Goal: Task Accomplishment & Management: Manage account settings

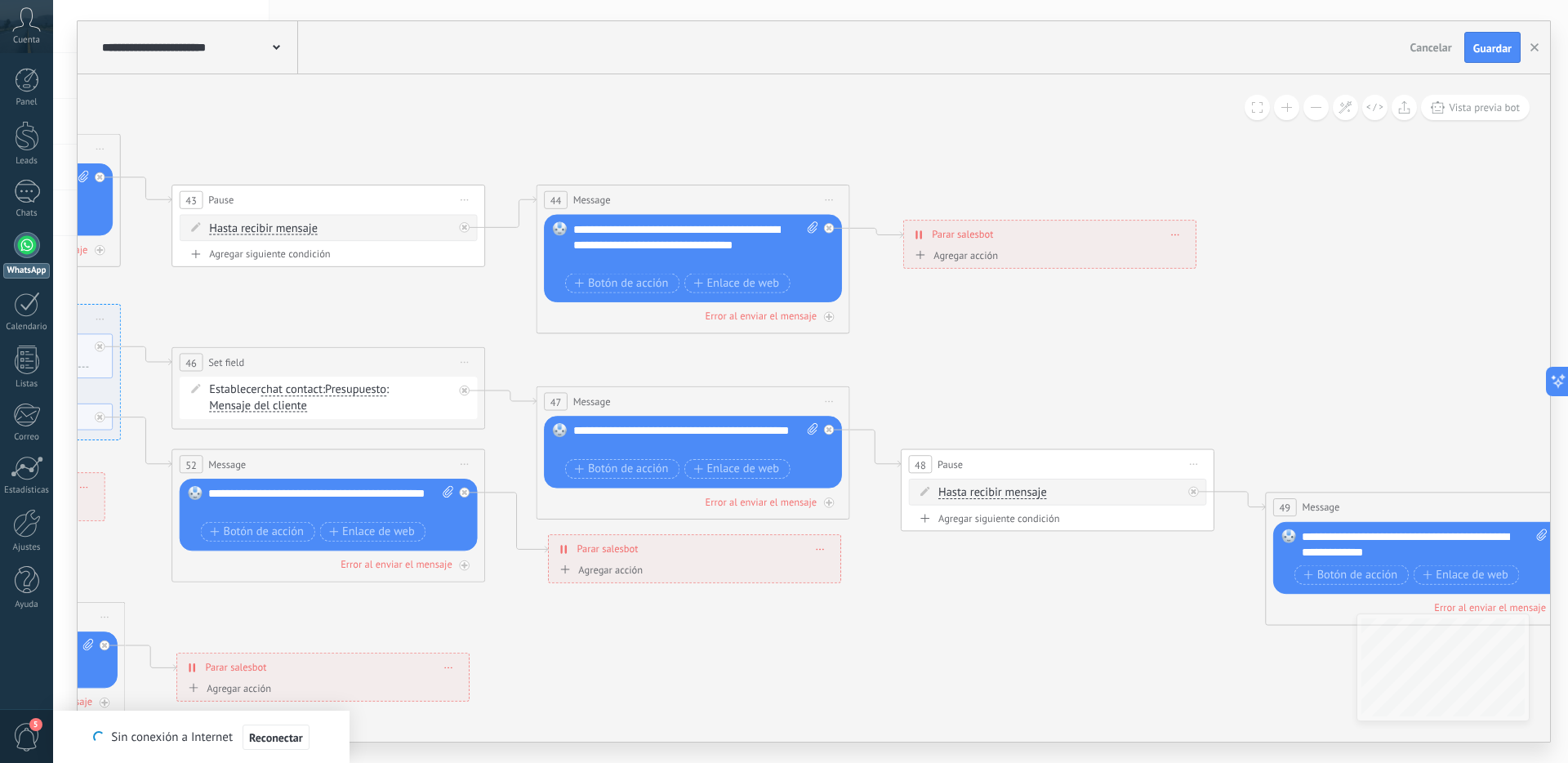
click at [35, 248] on div at bounding box center [27, 245] width 26 height 26
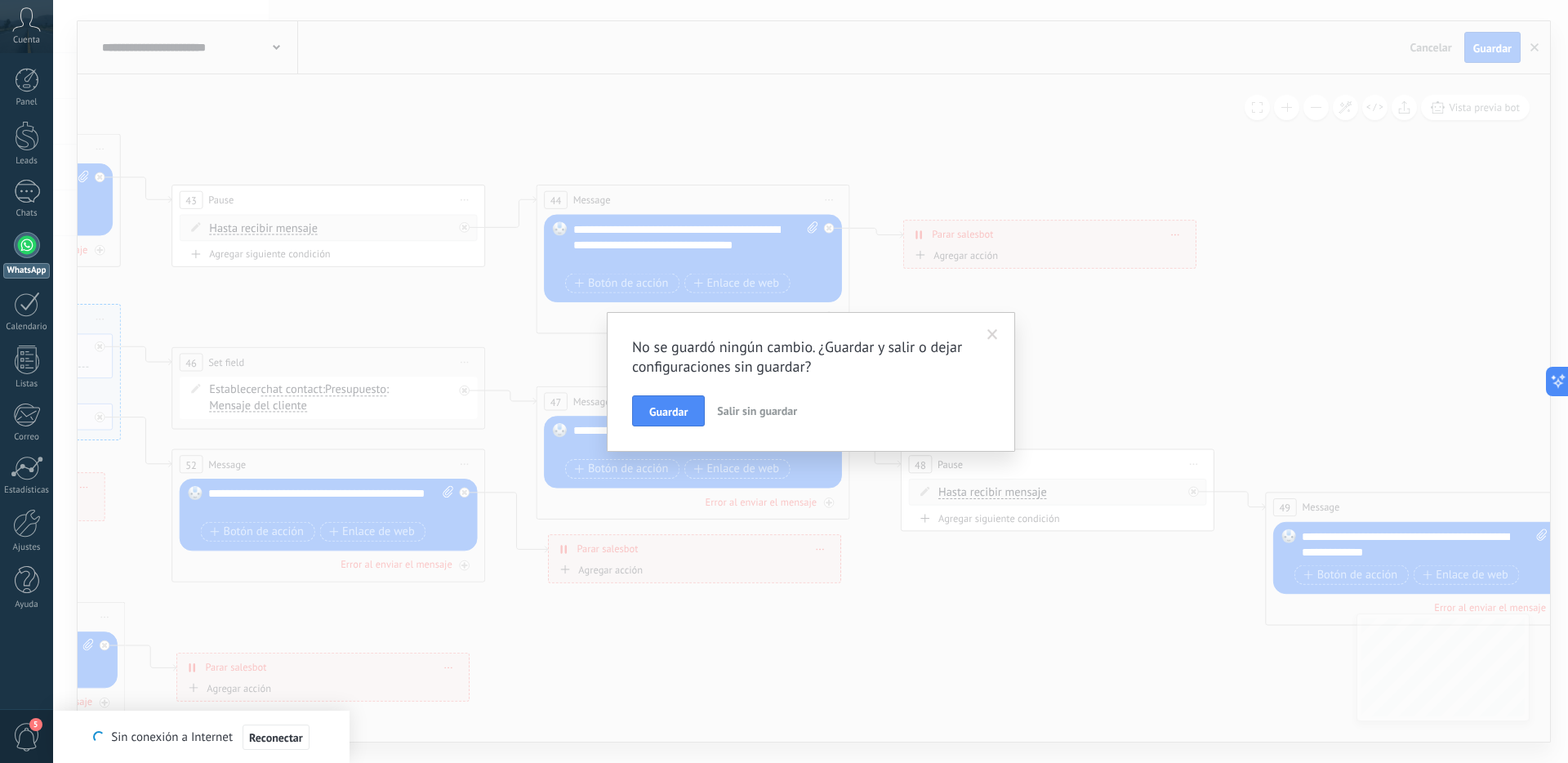
click at [756, 401] on button "Salir sin guardar" at bounding box center [757, 411] width 93 height 31
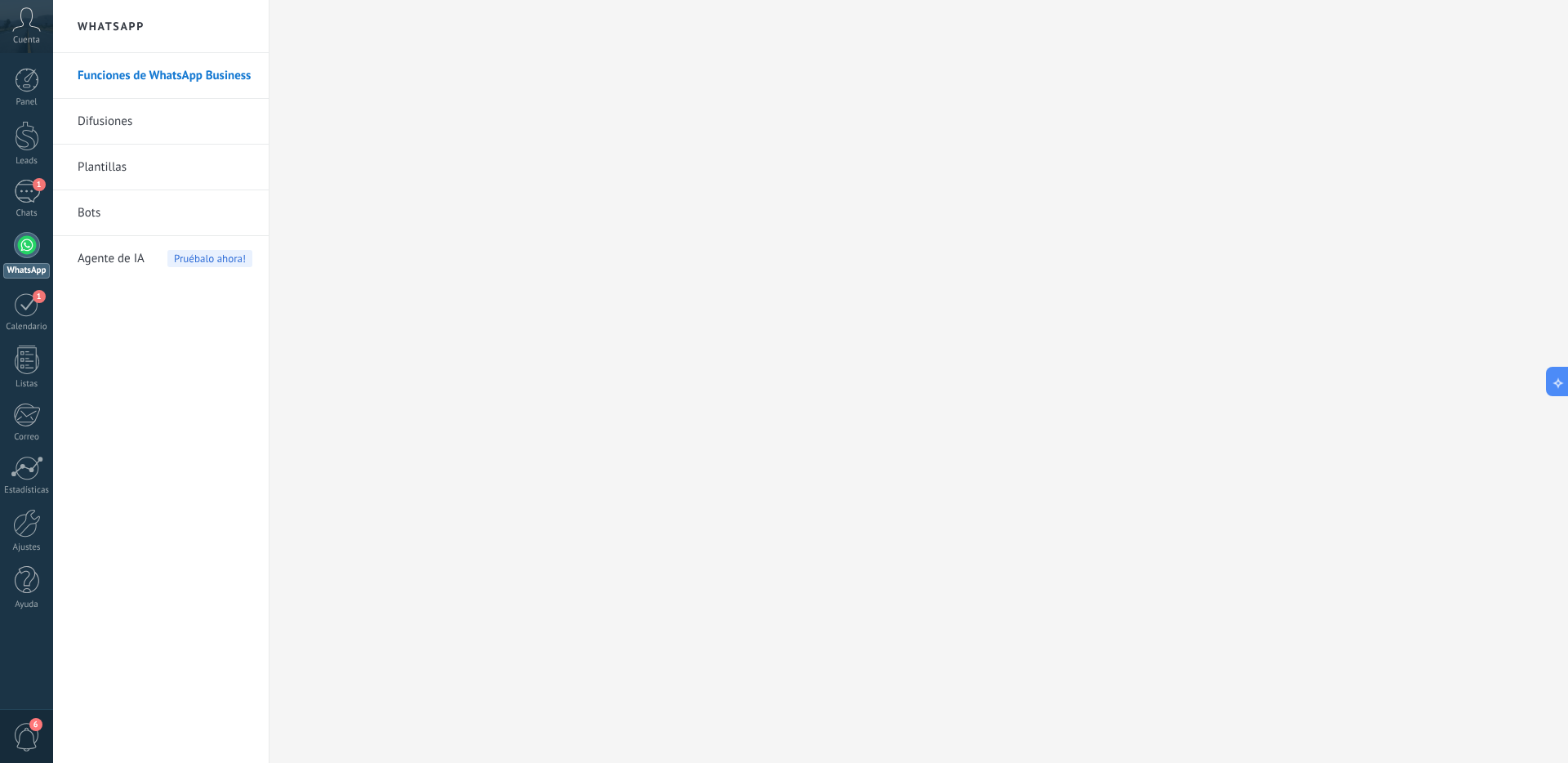
click at [174, 258] on span "Pruébalo ahora!" at bounding box center [210, 258] width 85 height 17
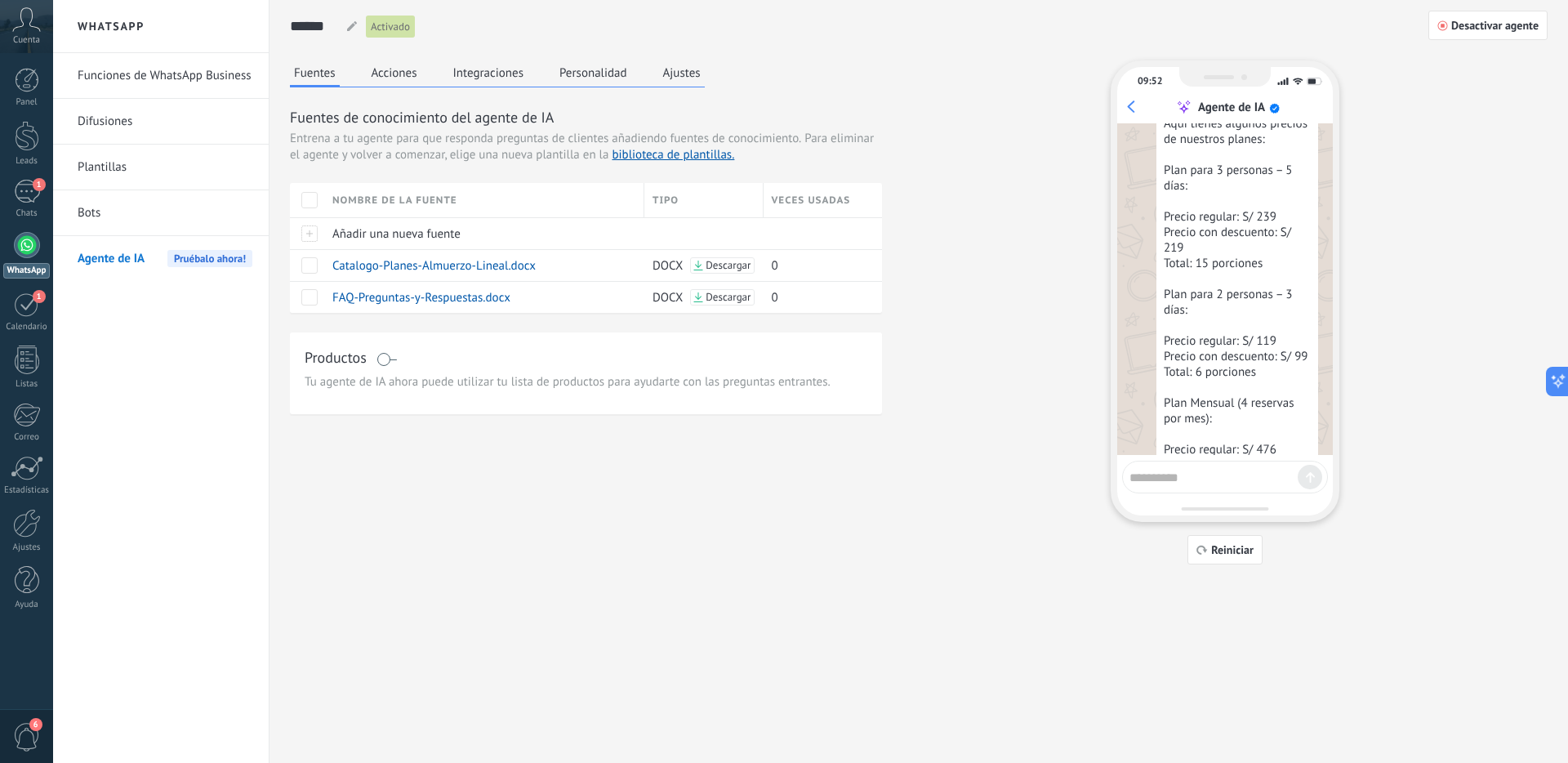
scroll to position [638, 0]
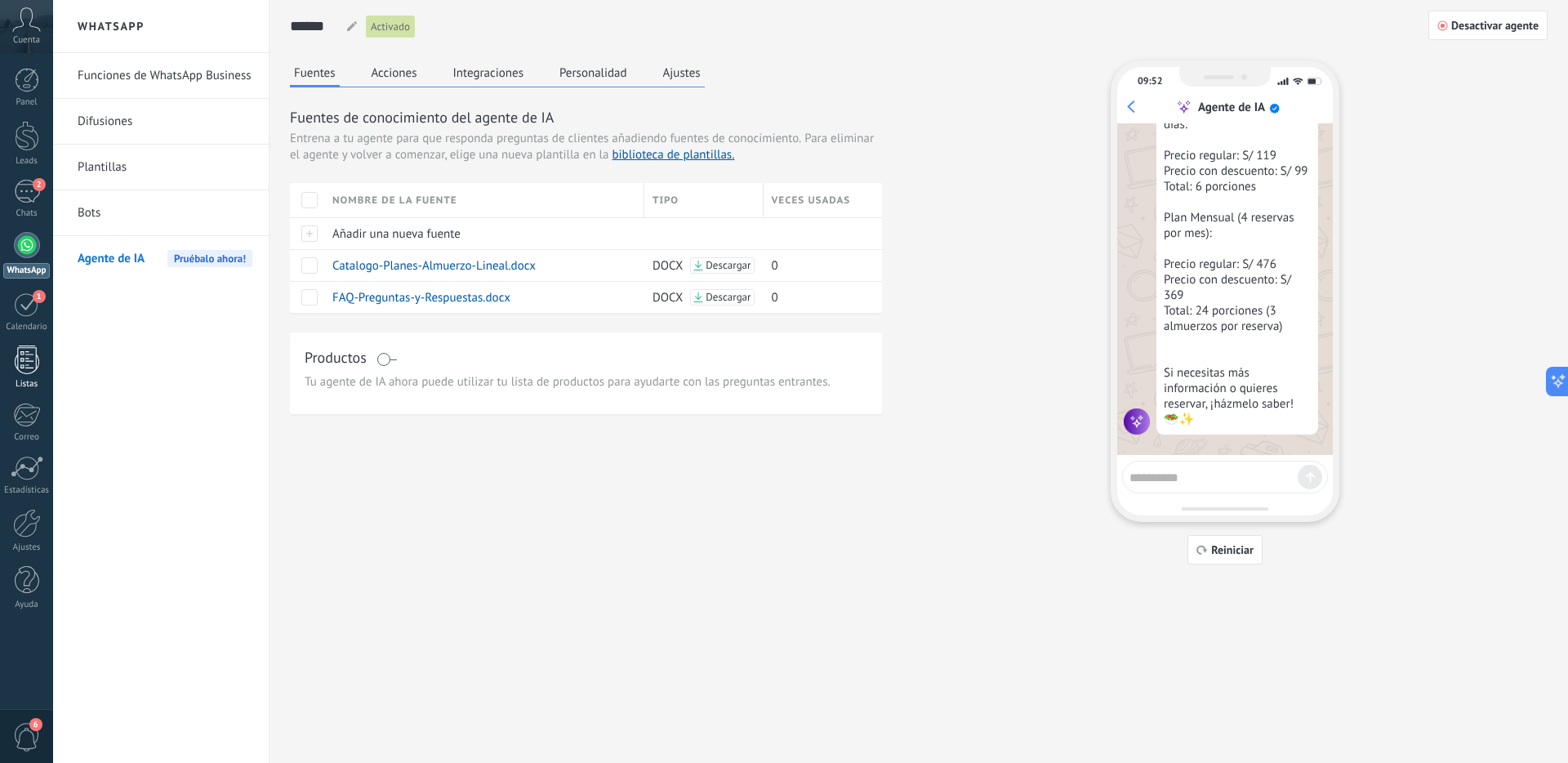
click at [12, 351] on link "Listas" at bounding box center [27, 367] width 53 height 44
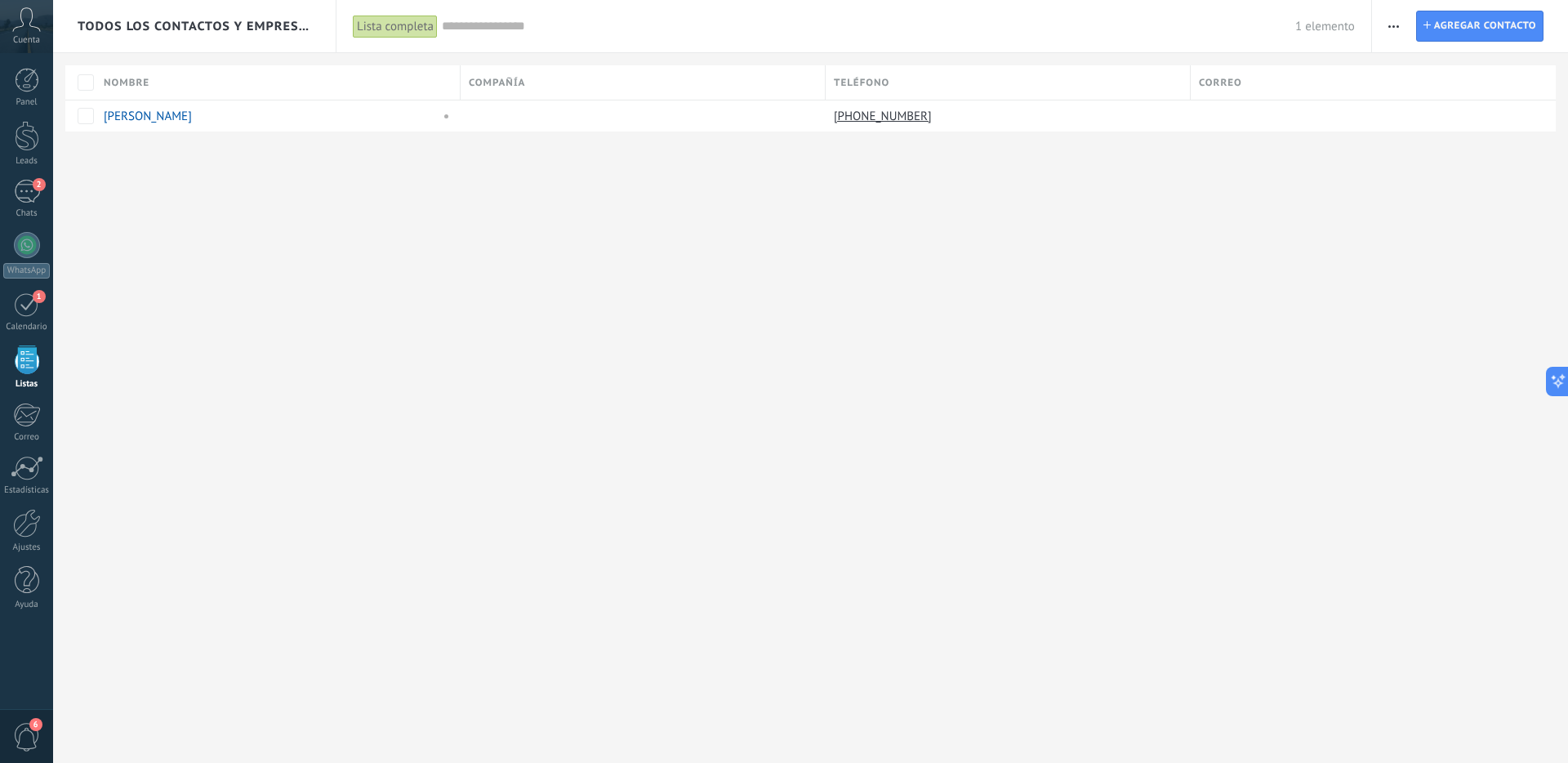
click at [178, 10] on div "Todos los contactos y empresas" at bounding box center [195, 26] width 235 height 52
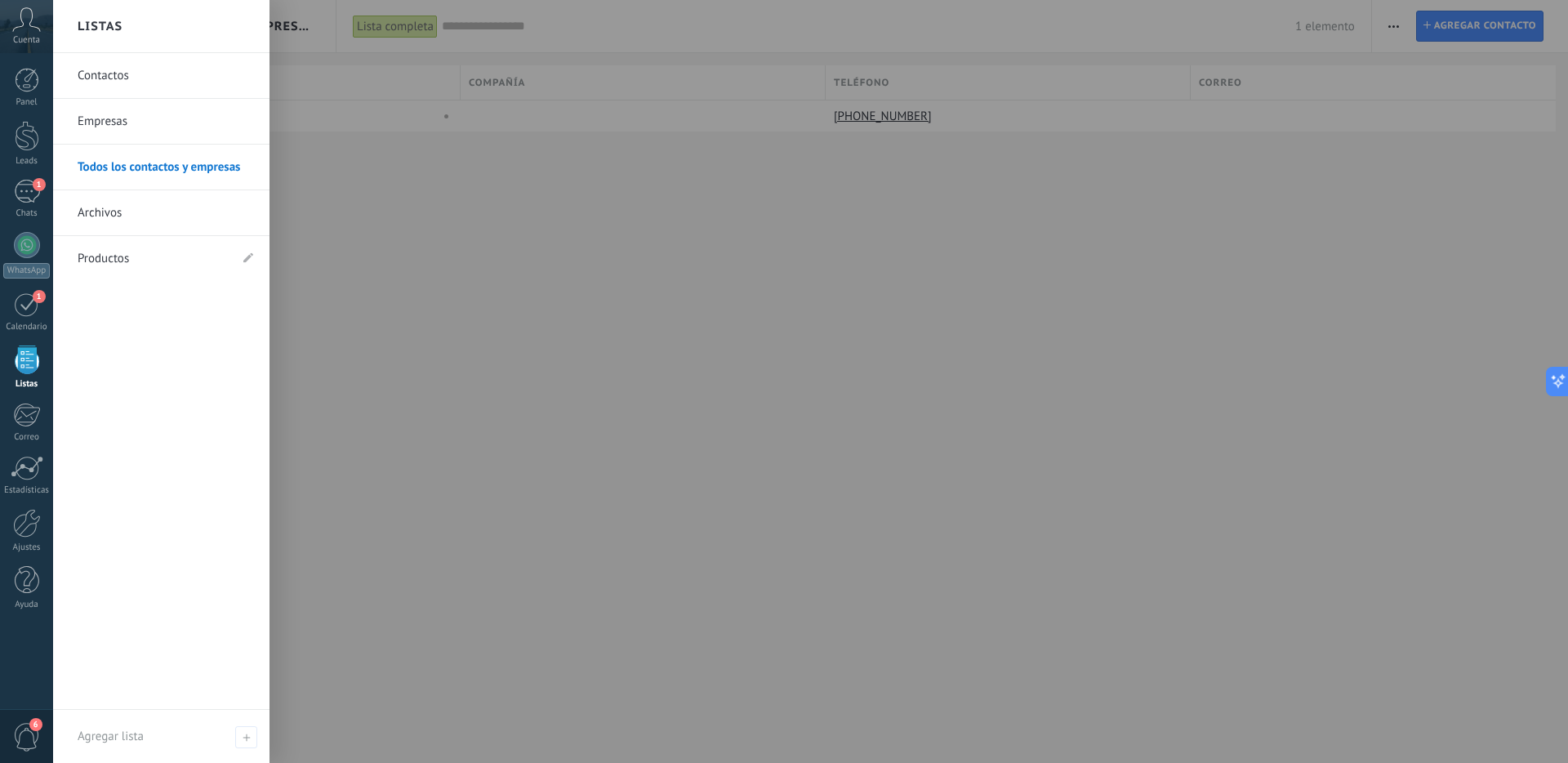
click at [103, 276] on link "Productos" at bounding box center [153, 259] width 151 height 45
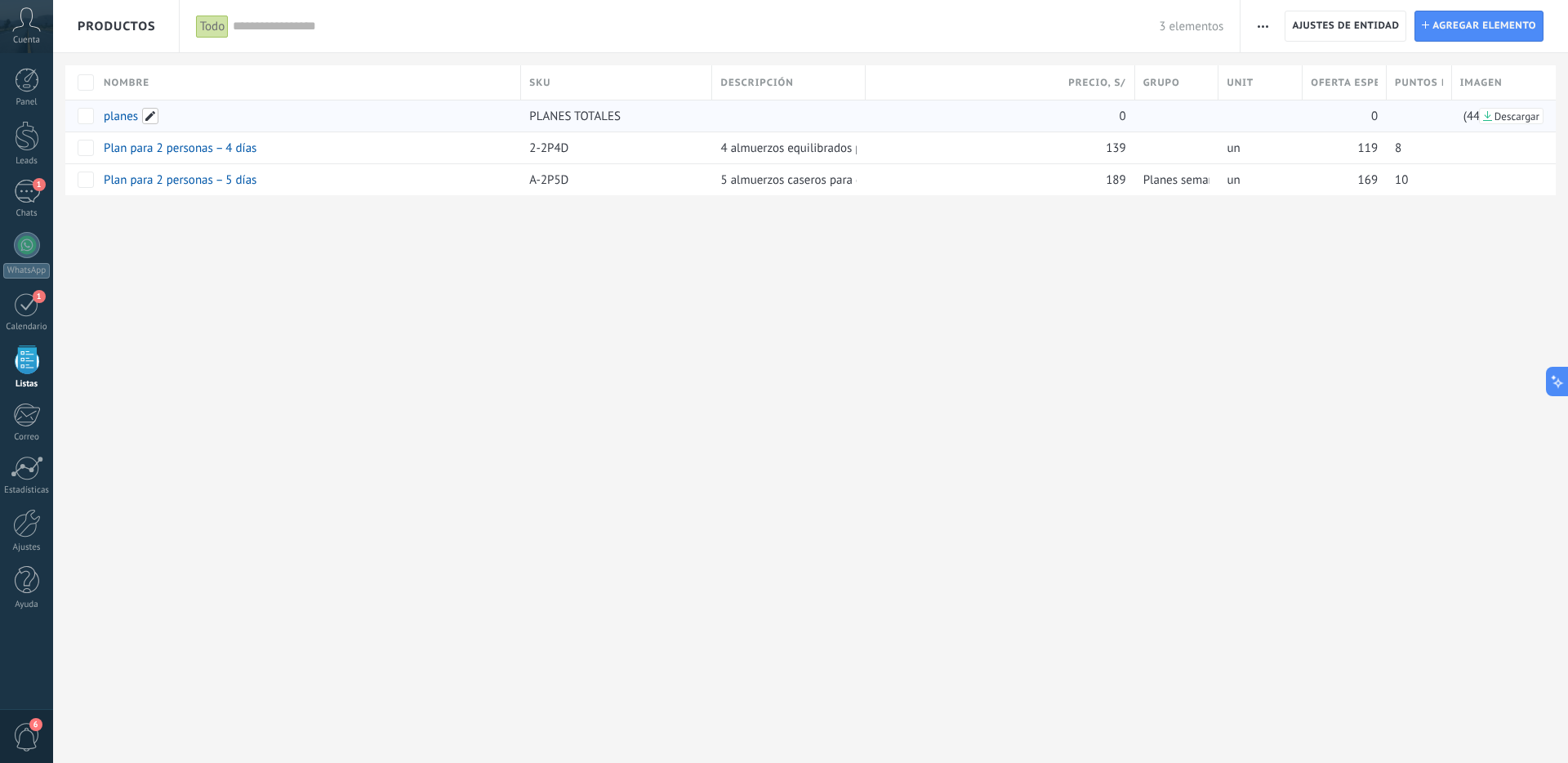
click at [153, 118] on span at bounding box center [150, 115] width 17 height 17
click at [122, 80] on span "Nombre" at bounding box center [126, 83] width 45 height 16
click at [119, 110] on link "planes" at bounding box center [120, 116] width 35 height 16
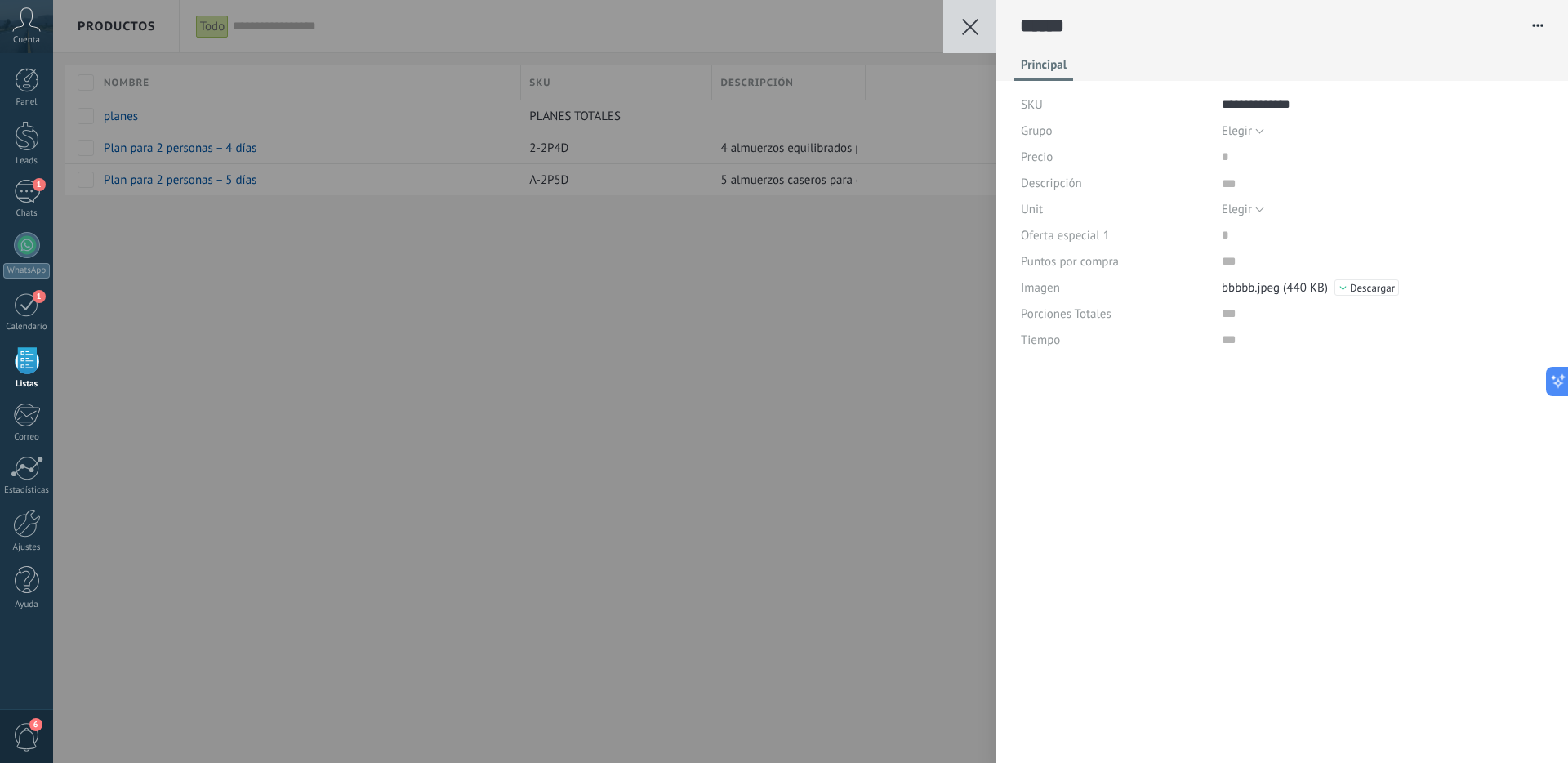
scroll to position [17, 0]
click at [679, 297] on div "**********" at bounding box center [810, 381] width 1515 height 763
